Goal: Contribute content: Contribute content

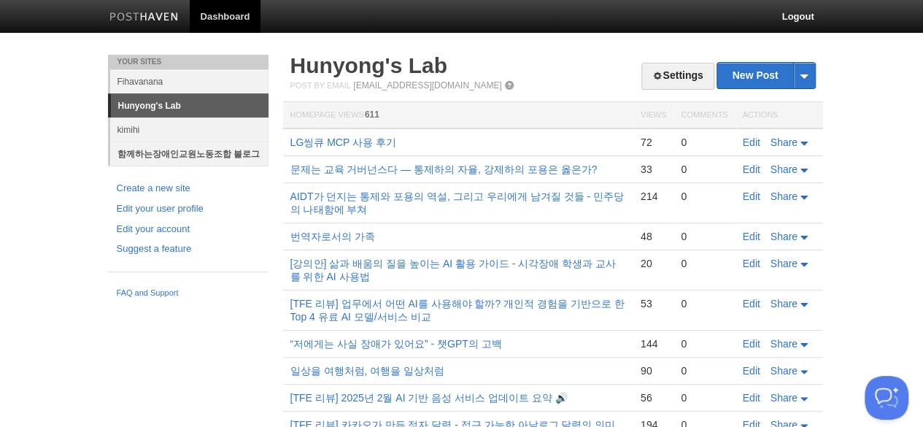
click at [189, 153] on link "함께하는장애인교원노동조합 블로그" at bounding box center [189, 154] width 158 height 24
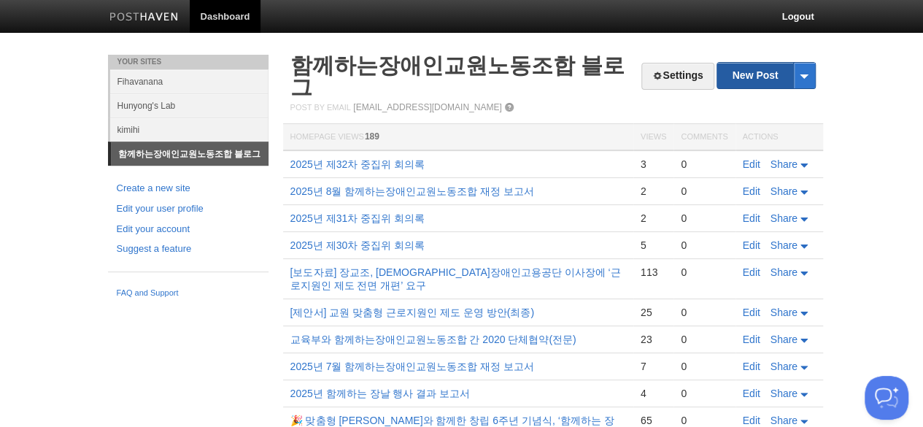
click at [766, 75] on link "New Post" at bounding box center [765, 76] width 97 height 26
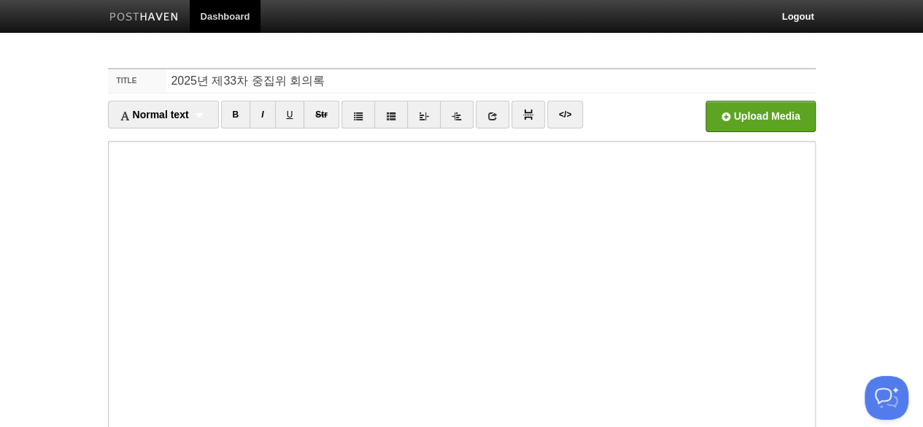
type input "2025년 제33차 중집위 회의록"
click at [563, 115] on link "</>" at bounding box center [565, 115] width 36 height 28
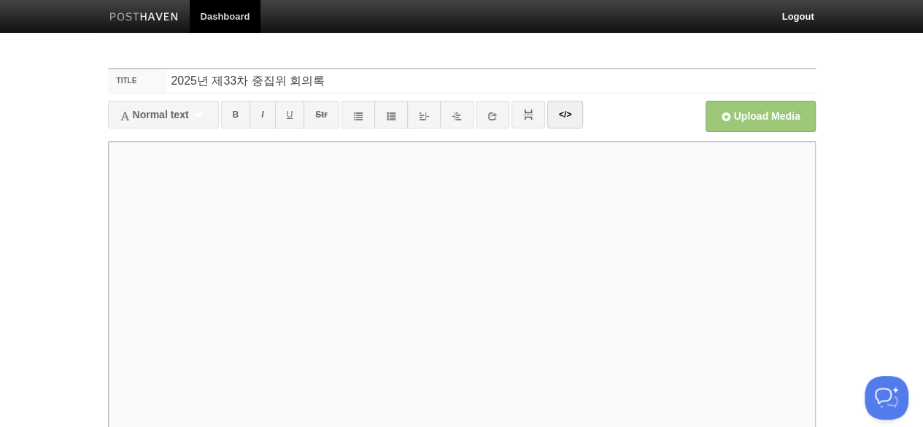
paste textarea "<lor ipsum="dolorsita"> <c8>a77e seddoei tem</i5> <utl etdol="mag"> <a4>en</a3>…"
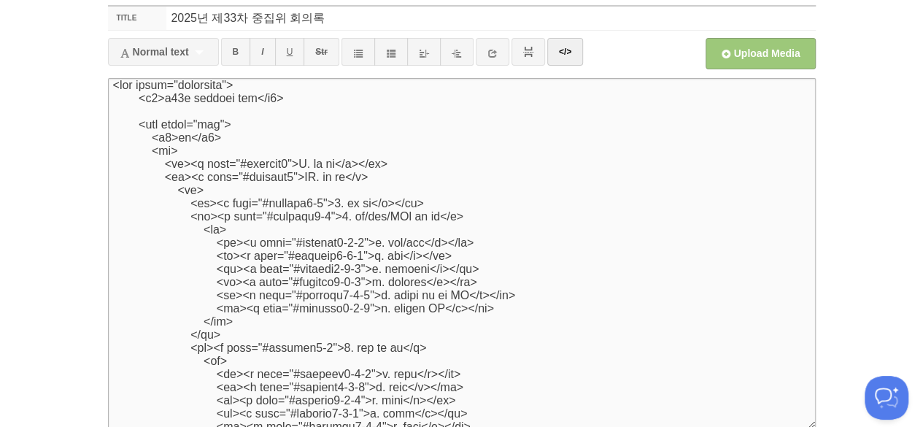
scroll to position [5308, 0]
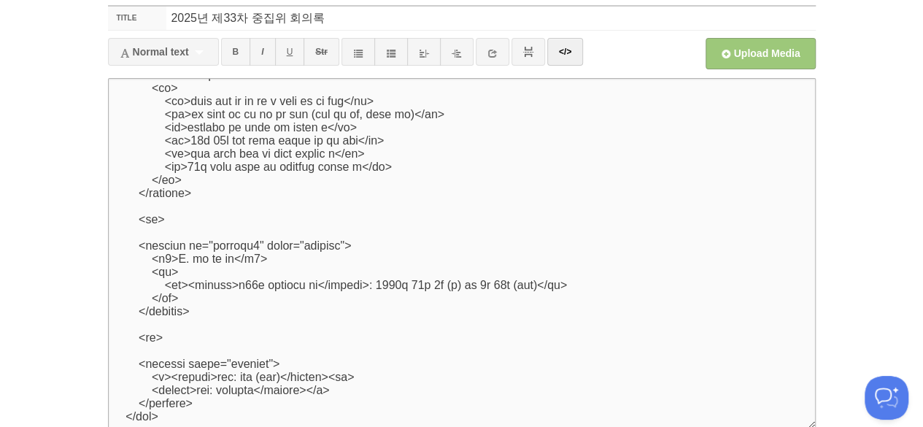
type textarea "<lor ipsum="dolorsita"> <c8>a77e seddoei tem</i5> <utl etdol="mag"> <a4>en</a3>…"
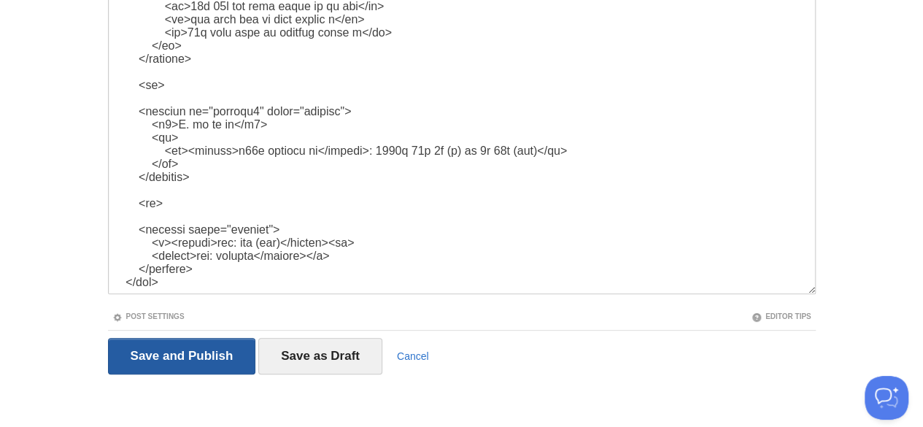
click at [108, 338] on input "Save and Publish" at bounding box center [182, 356] width 148 height 36
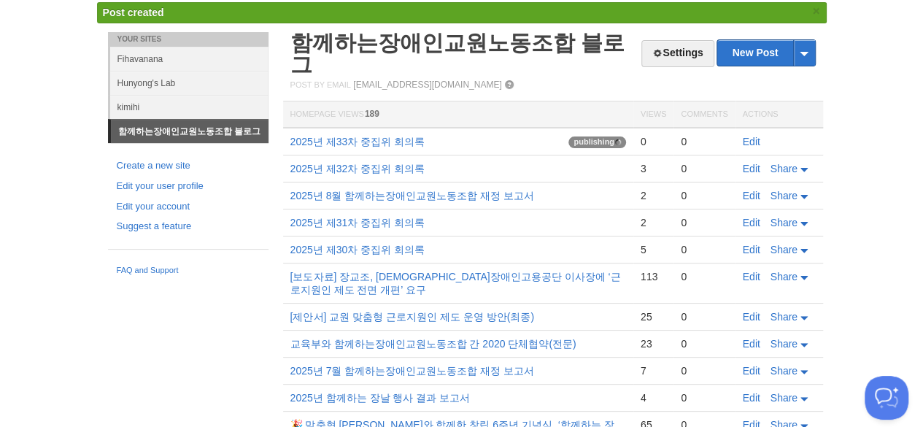
scroll to position [54, 0]
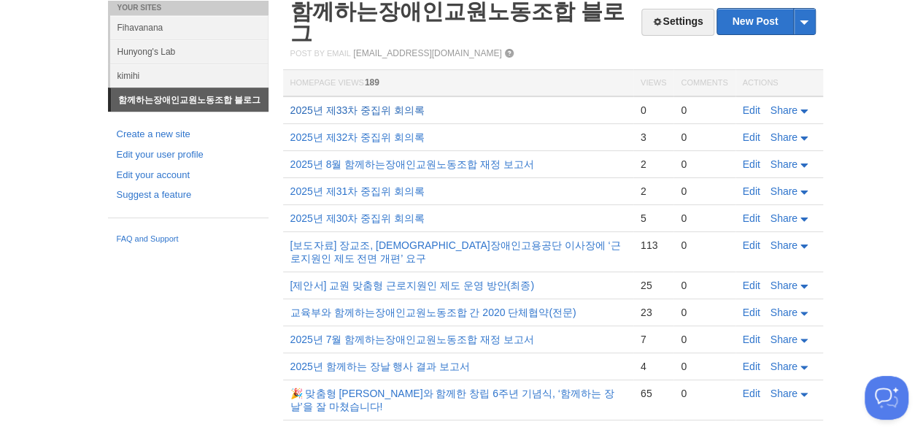
click at [290, 104] on link "2025년 제33차 중집위 회의록" at bounding box center [357, 110] width 134 height 12
